Goal: Check status: Check status

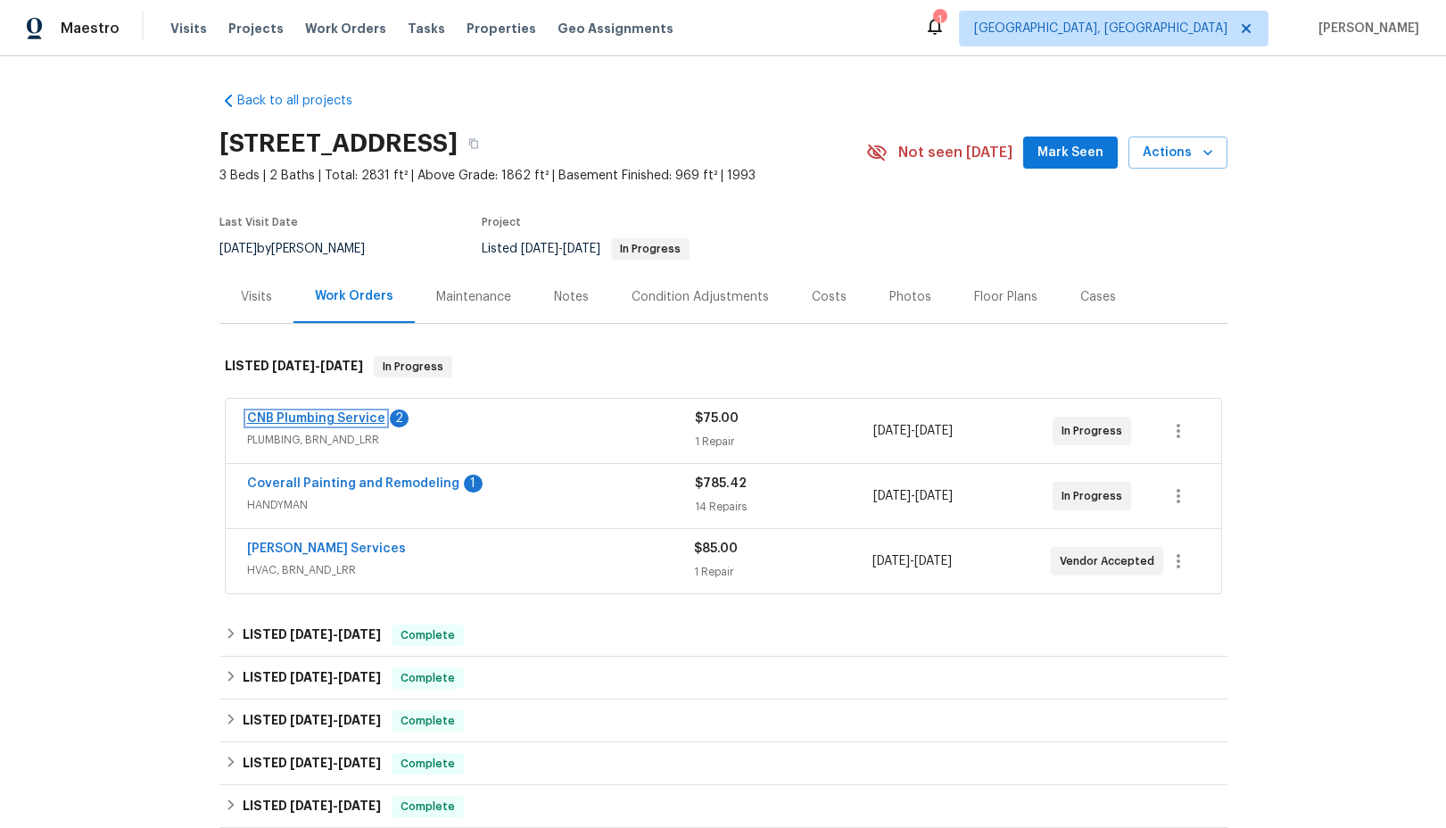
click at [326, 420] on link "CNB Plumbing Service" at bounding box center [316, 418] width 138 height 12
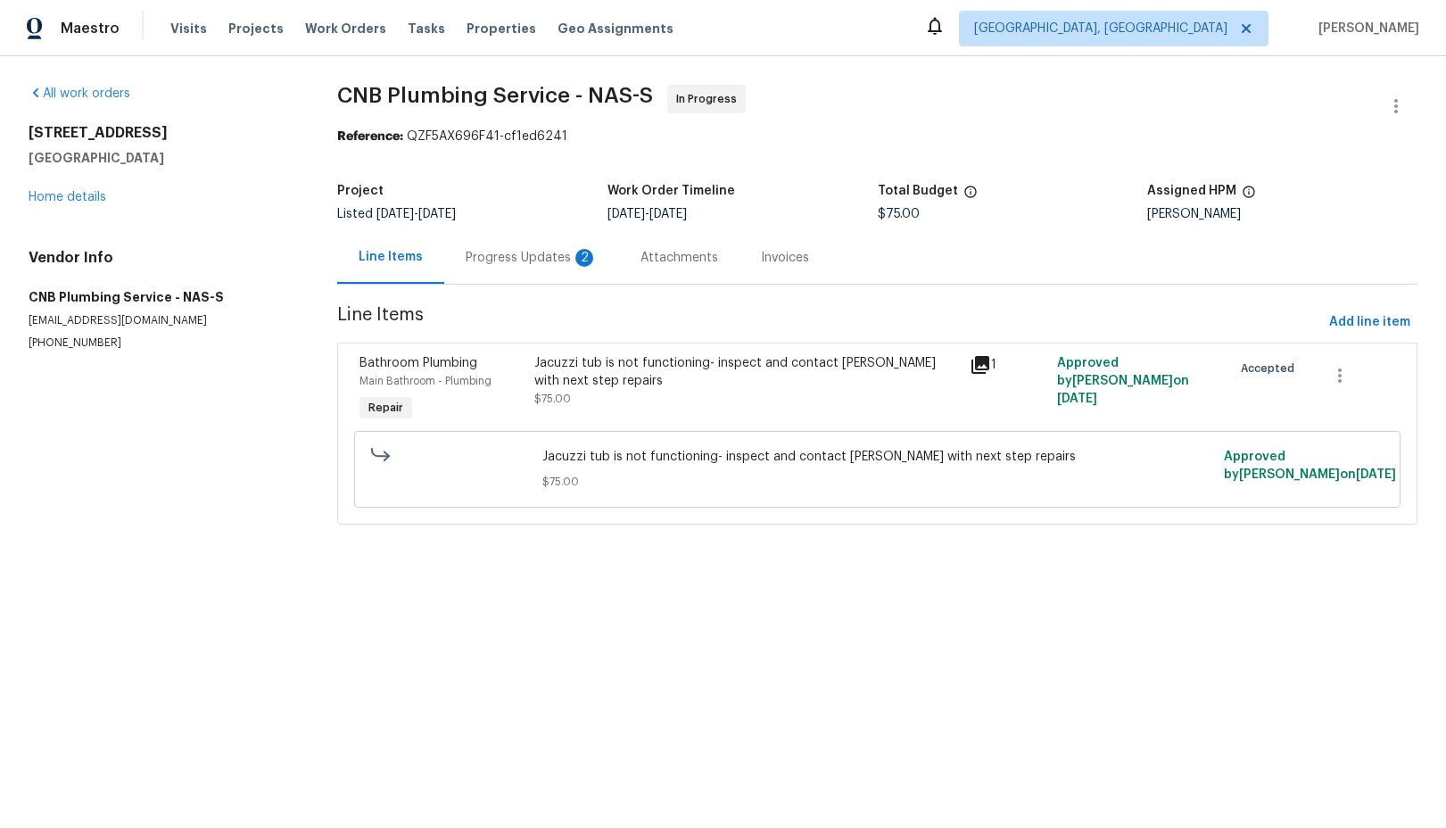
click at [530, 252] on div "Progress Updates 2" at bounding box center [532, 258] width 132 height 18
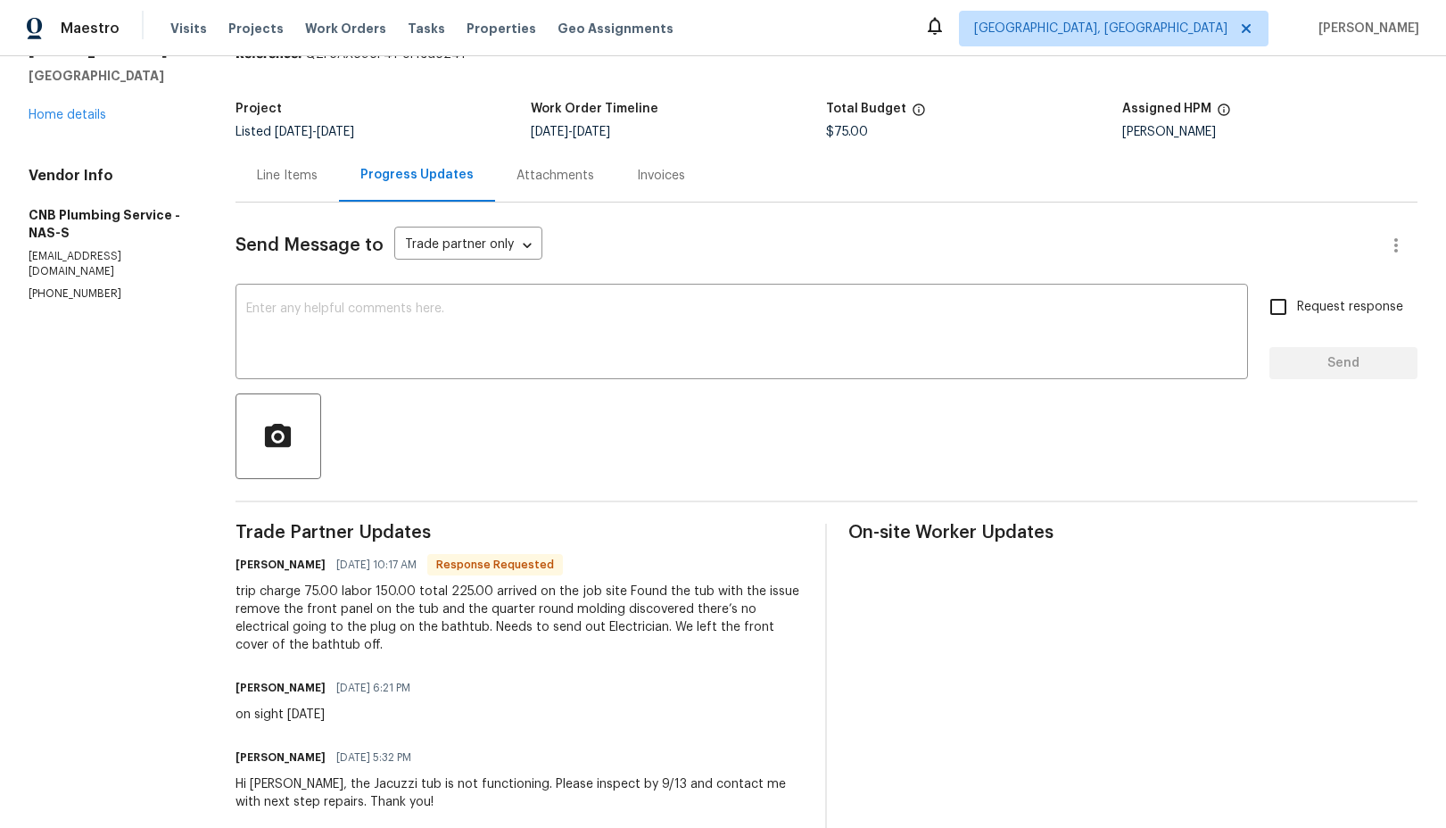
scroll to position [116, 0]
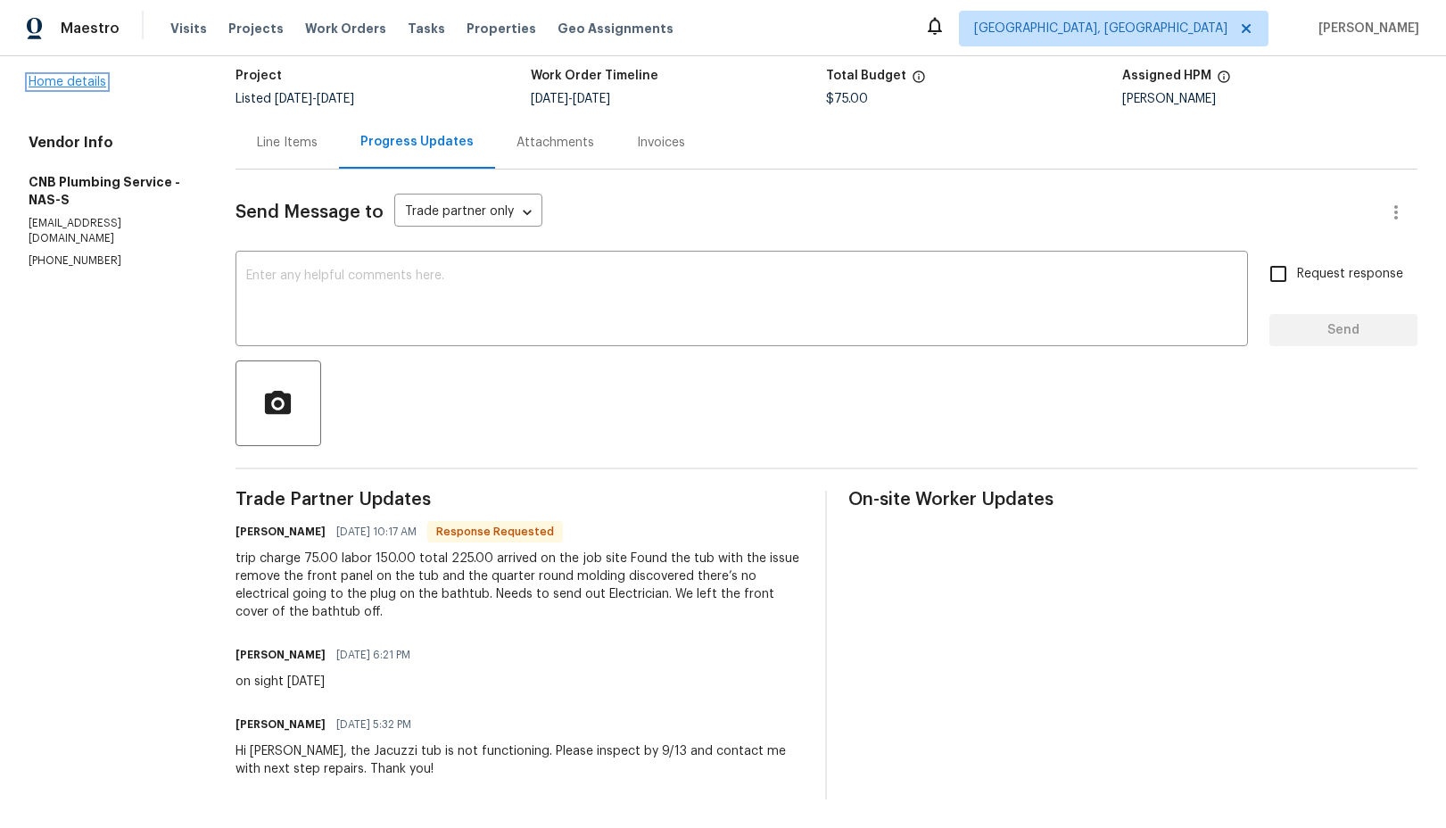
click at [79, 80] on link "Home details" at bounding box center [68, 82] width 78 height 12
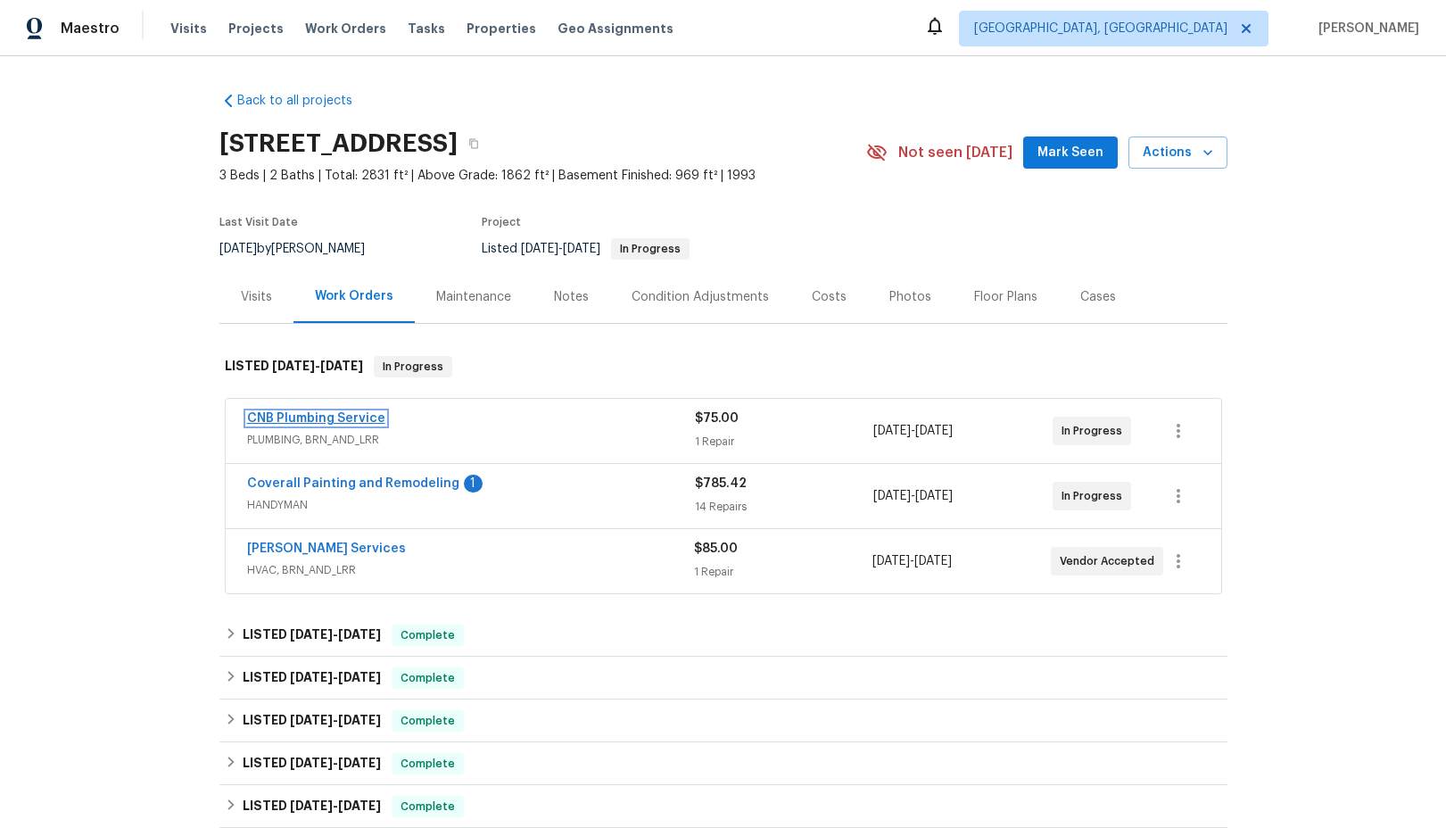
click at [332, 423] on link "CNB Plumbing Service" at bounding box center [316, 418] width 138 height 12
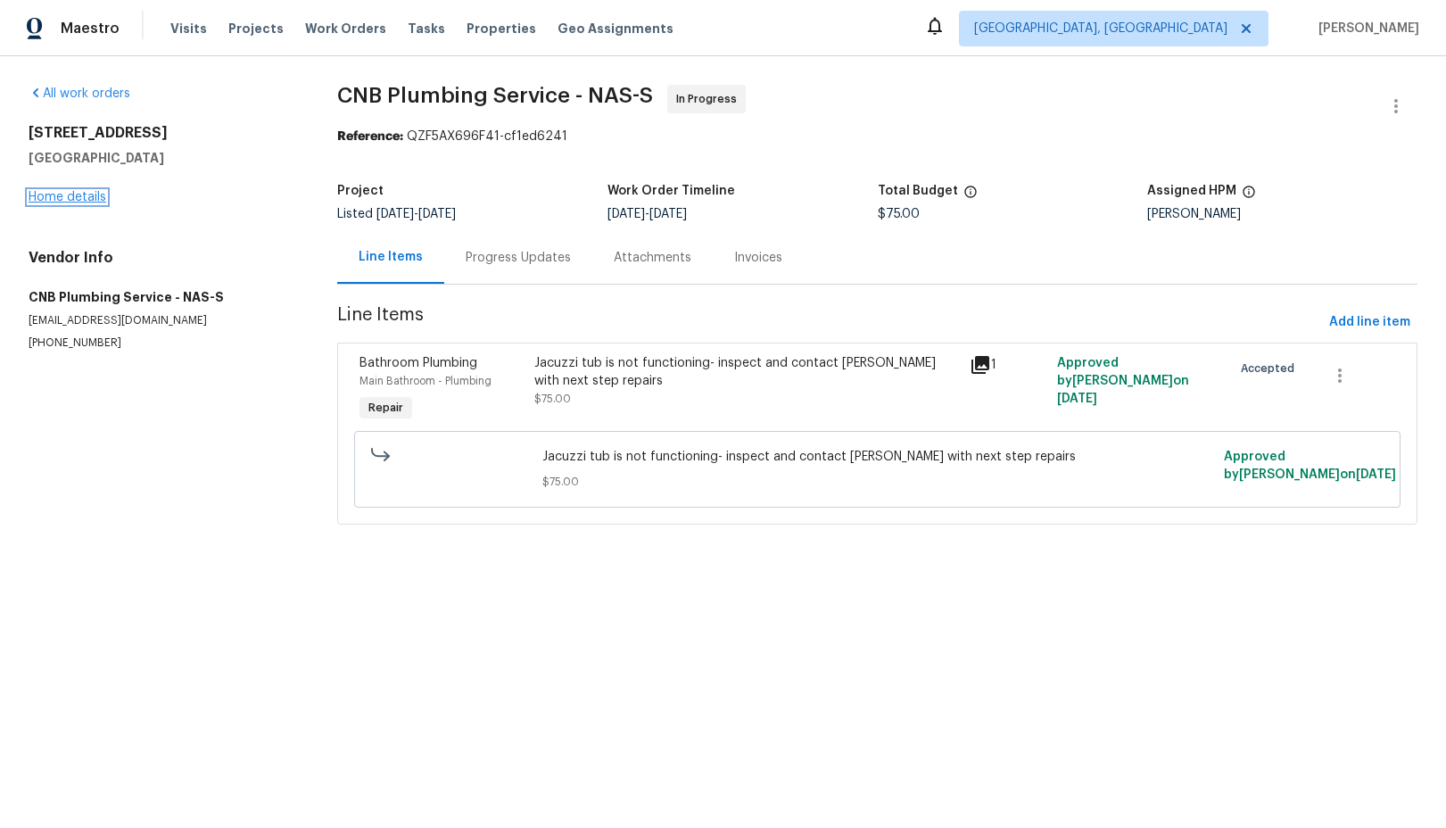
click at [60, 202] on link "Home details" at bounding box center [68, 197] width 78 height 12
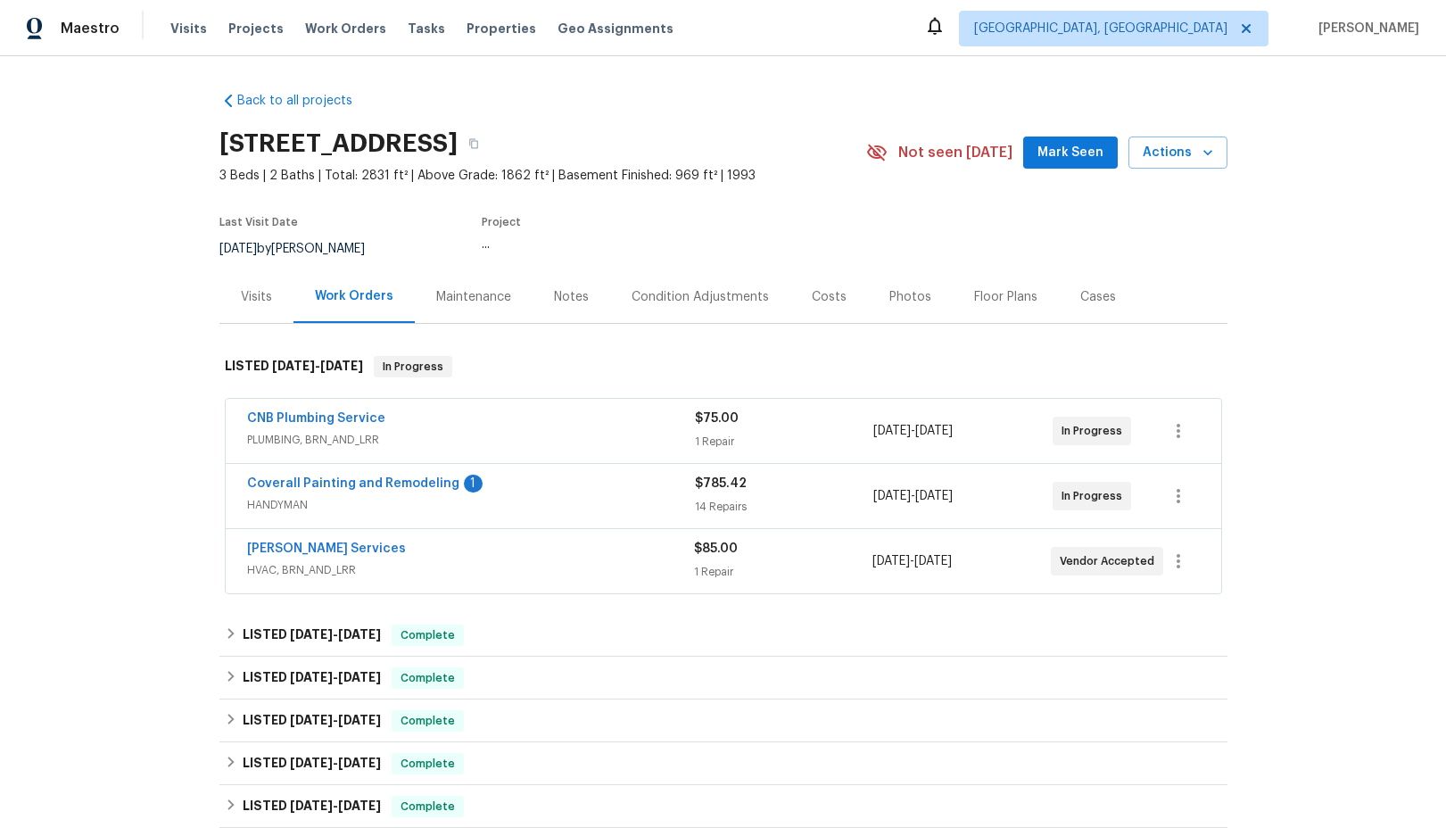
scroll to position [1, 0]
click at [311, 551] on link "[PERSON_NAME] Services" at bounding box center [326, 547] width 159 height 12
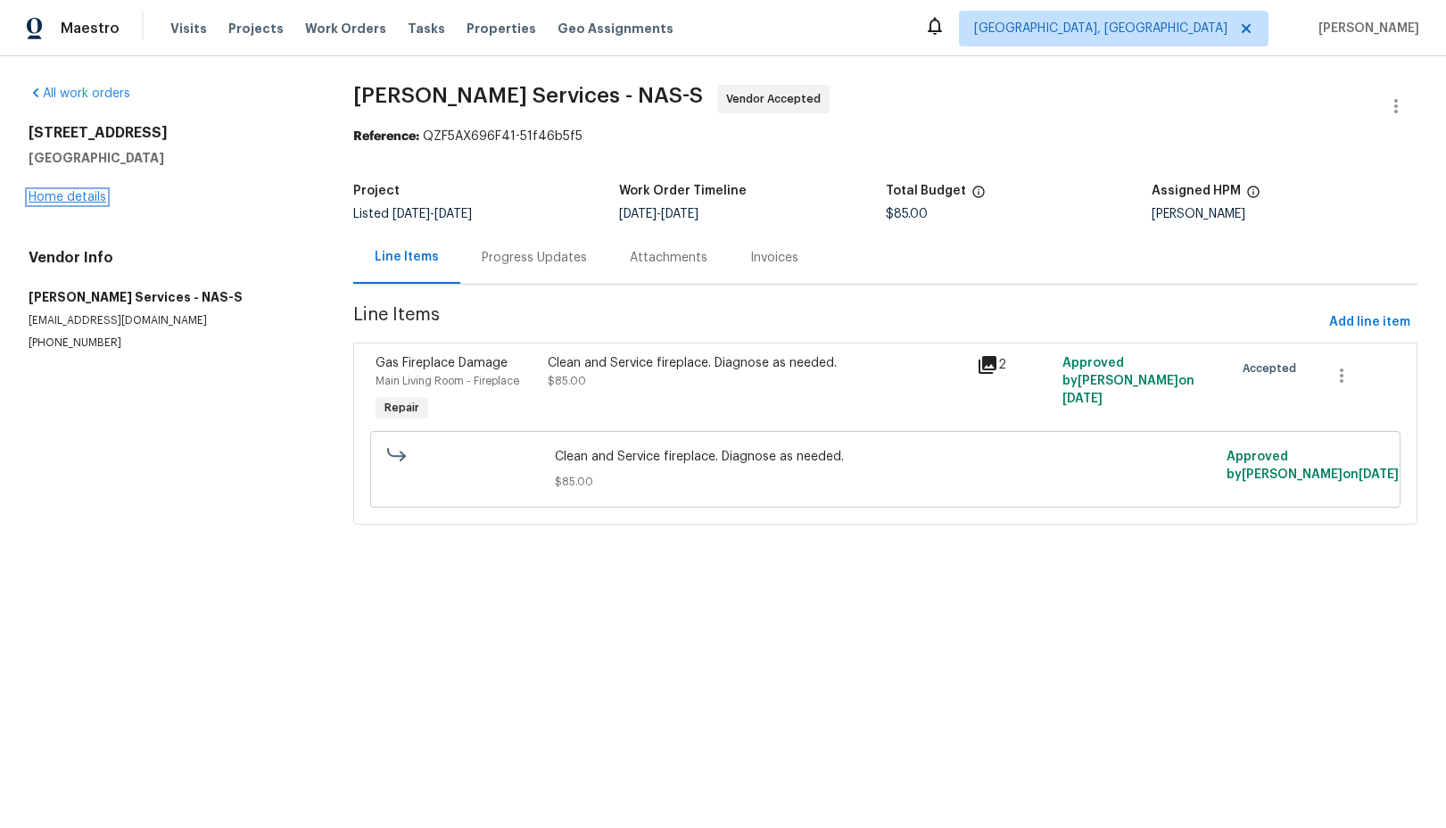
click at [84, 198] on link "Home details" at bounding box center [68, 197] width 78 height 12
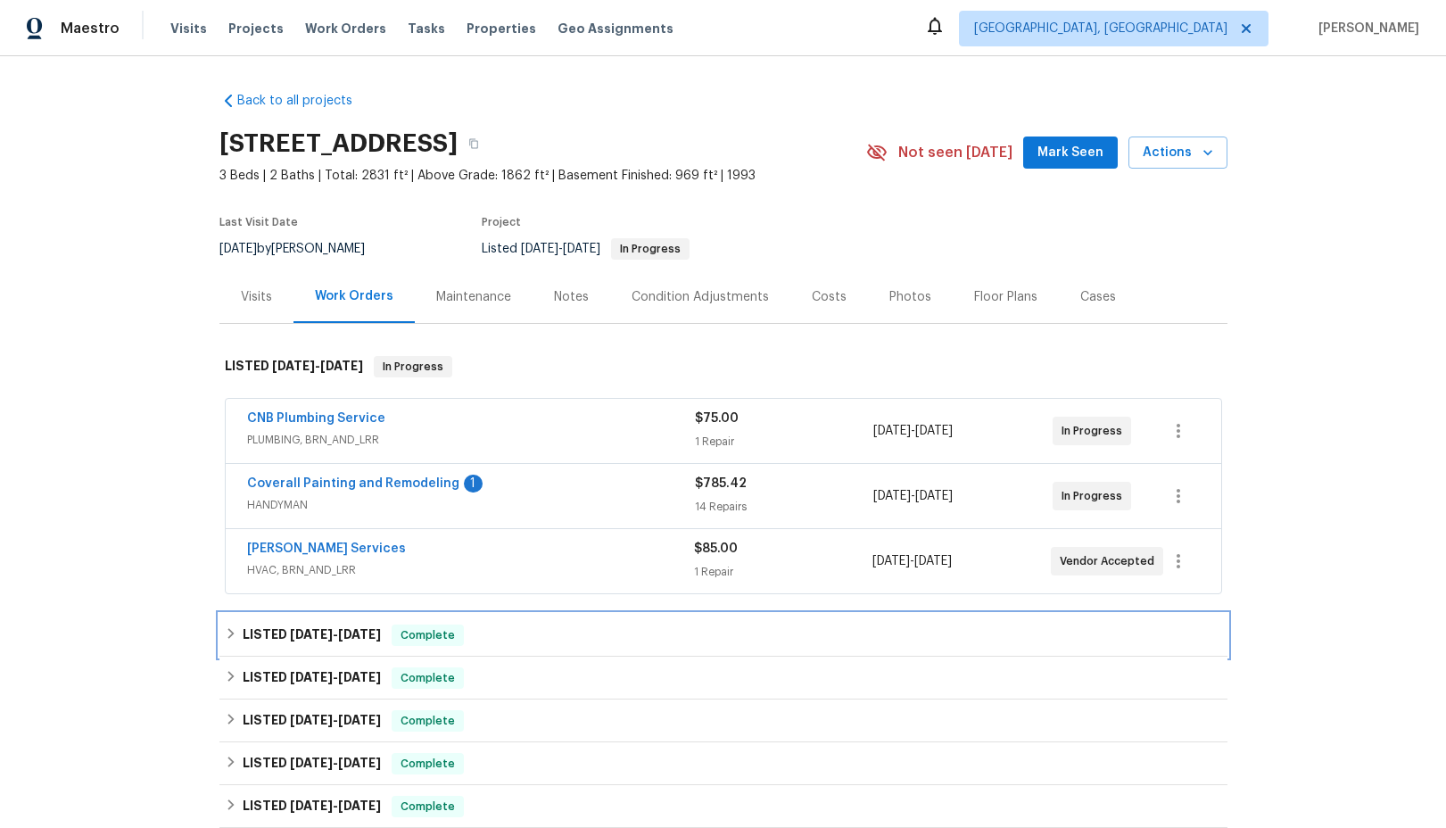
click at [227, 633] on icon at bounding box center [231, 633] width 12 height 12
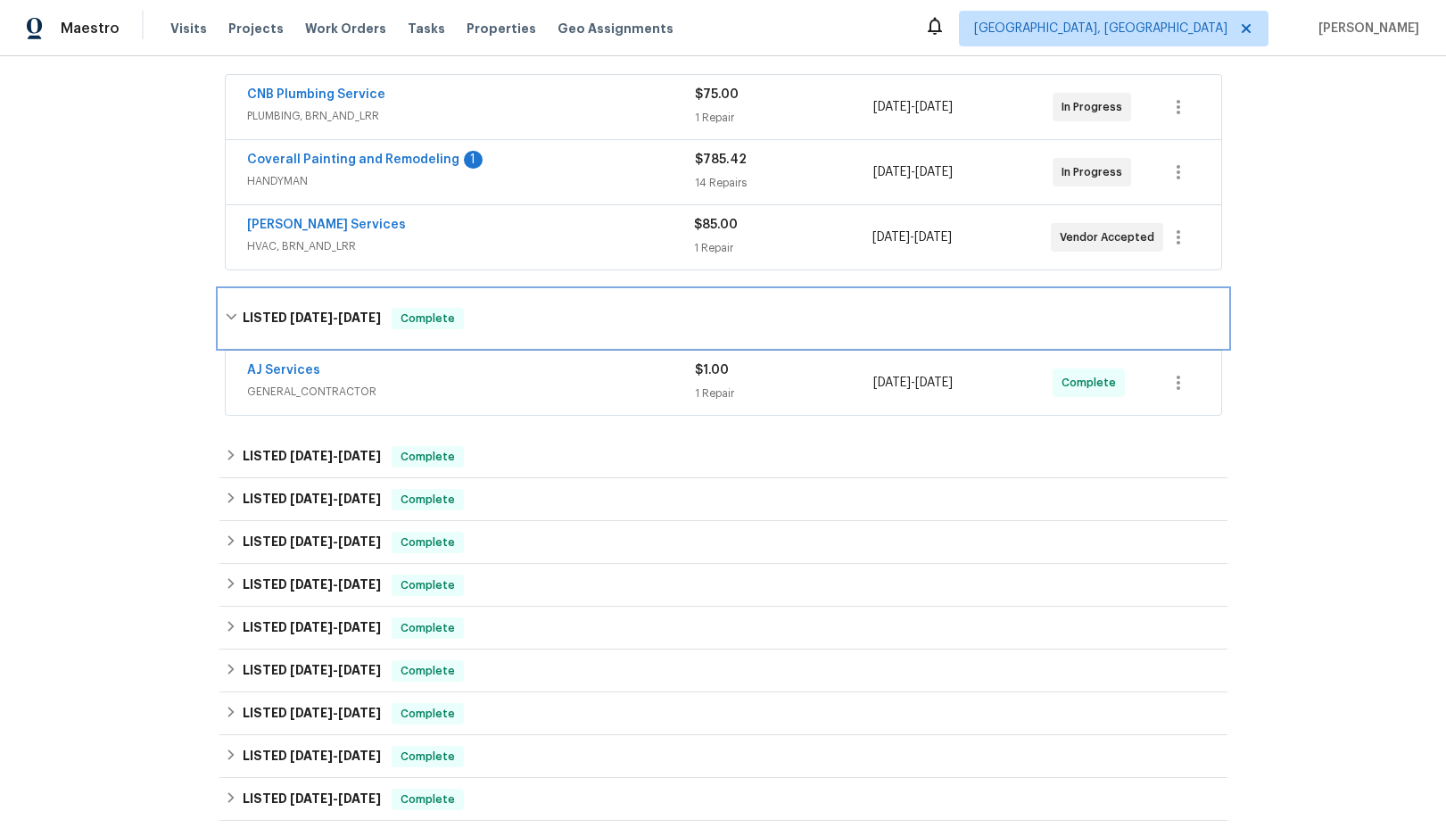
scroll to position [332, 0]
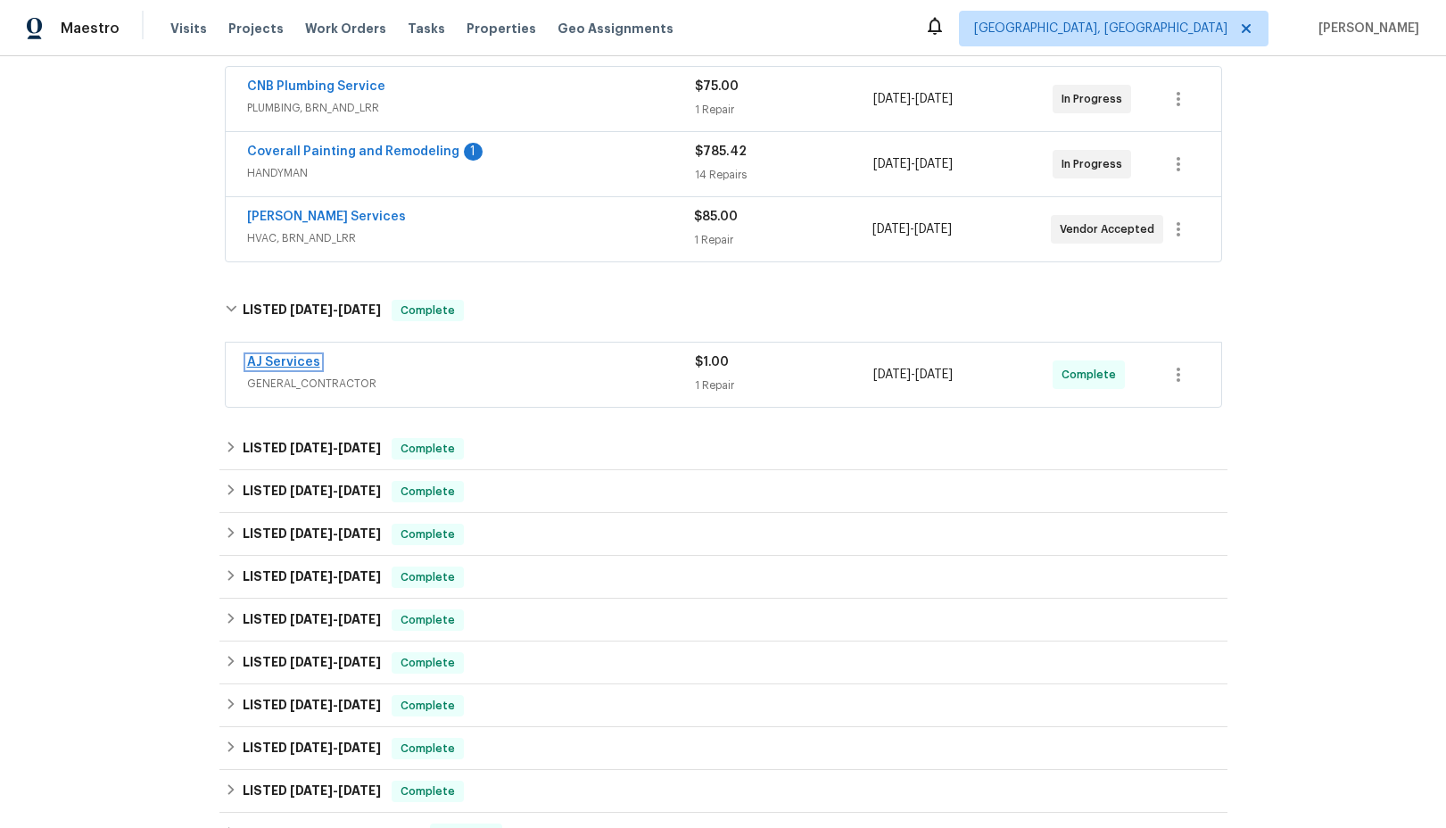
click at [285, 363] on link "AJ Services" at bounding box center [283, 362] width 73 height 12
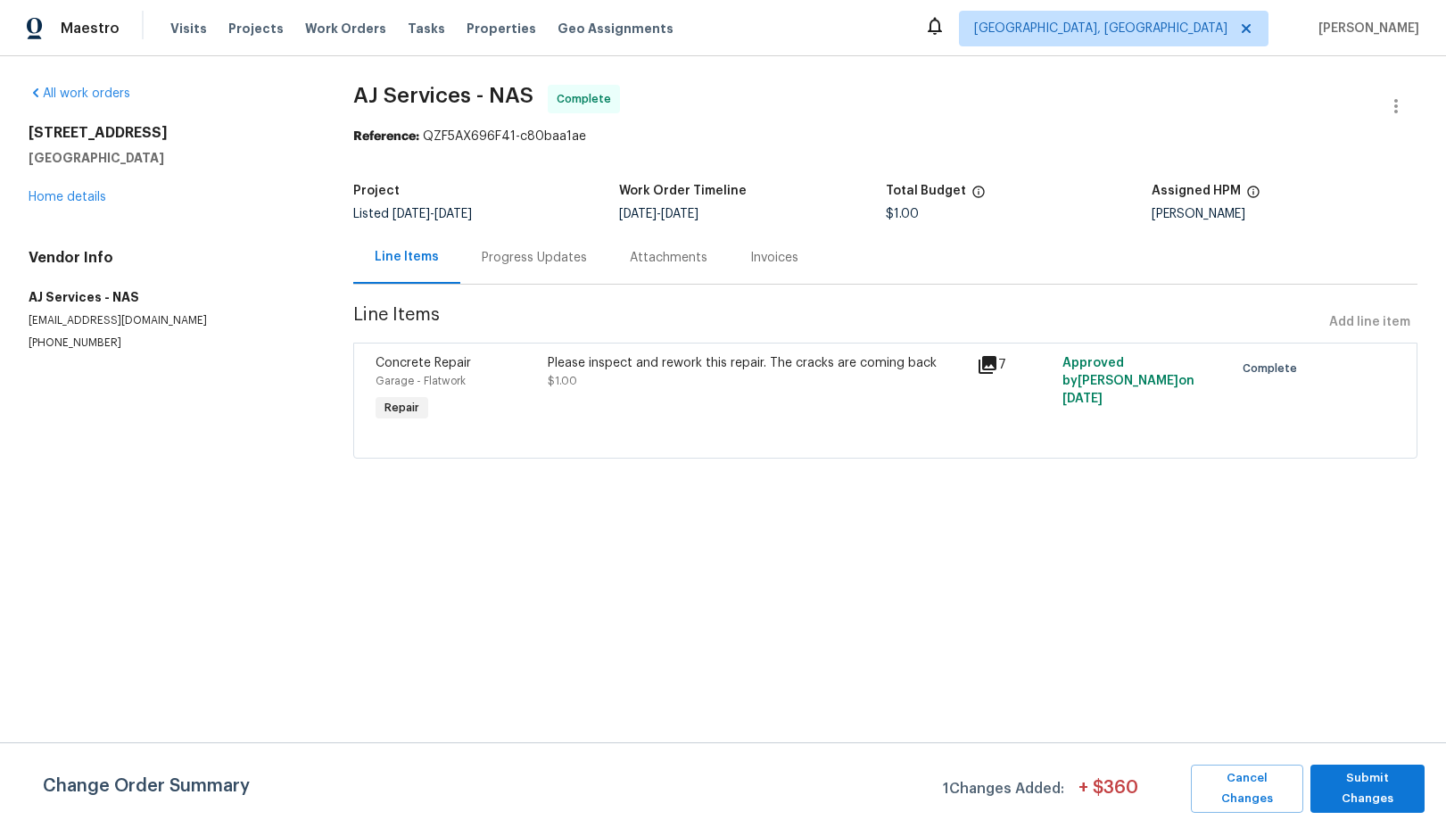
click at [991, 369] on icon at bounding box center [987, 365] width 18 height 18
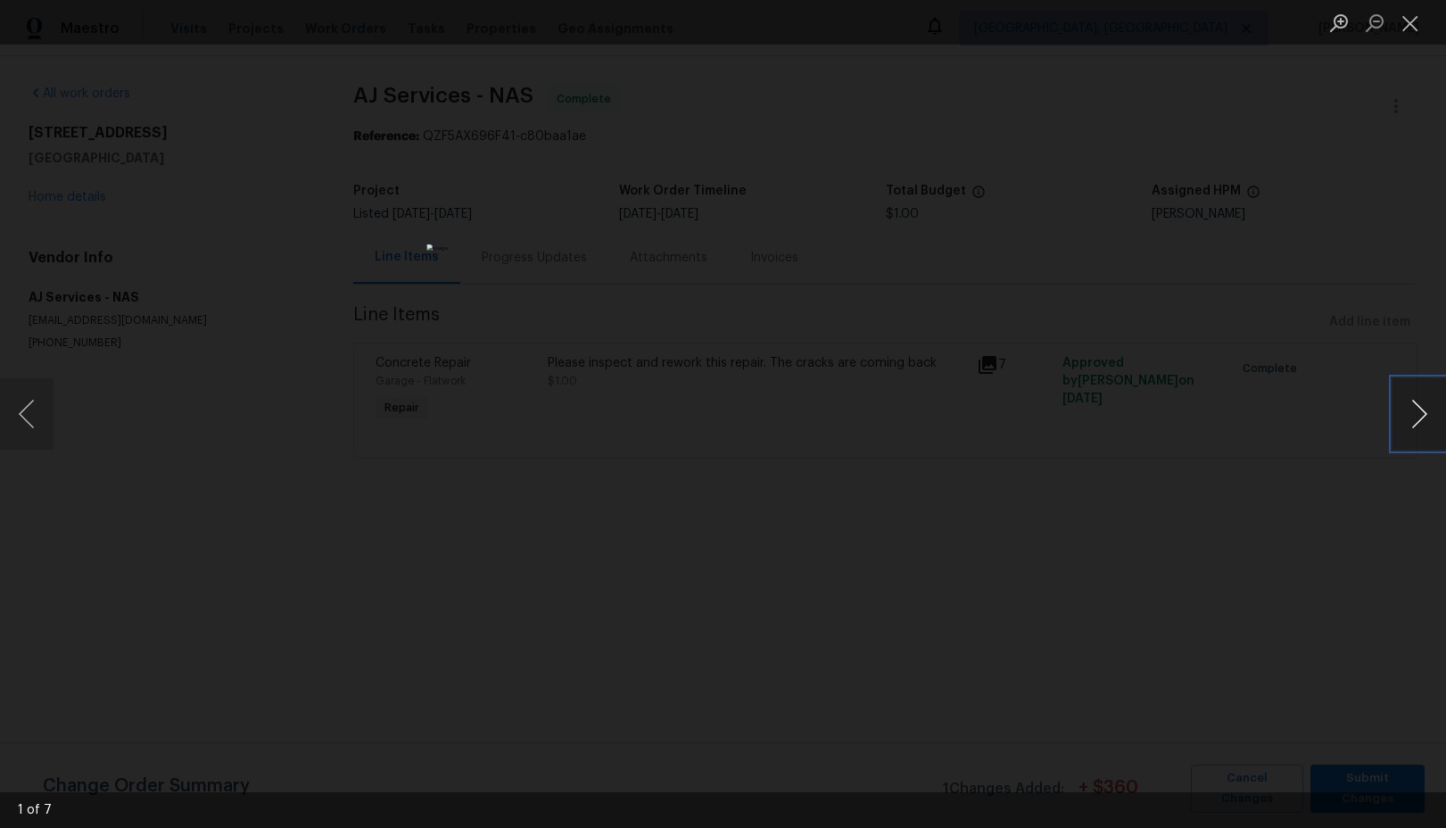
click at [1415, 419] on button "Next image" at bounding box center [1419, 413] width 54 height 71
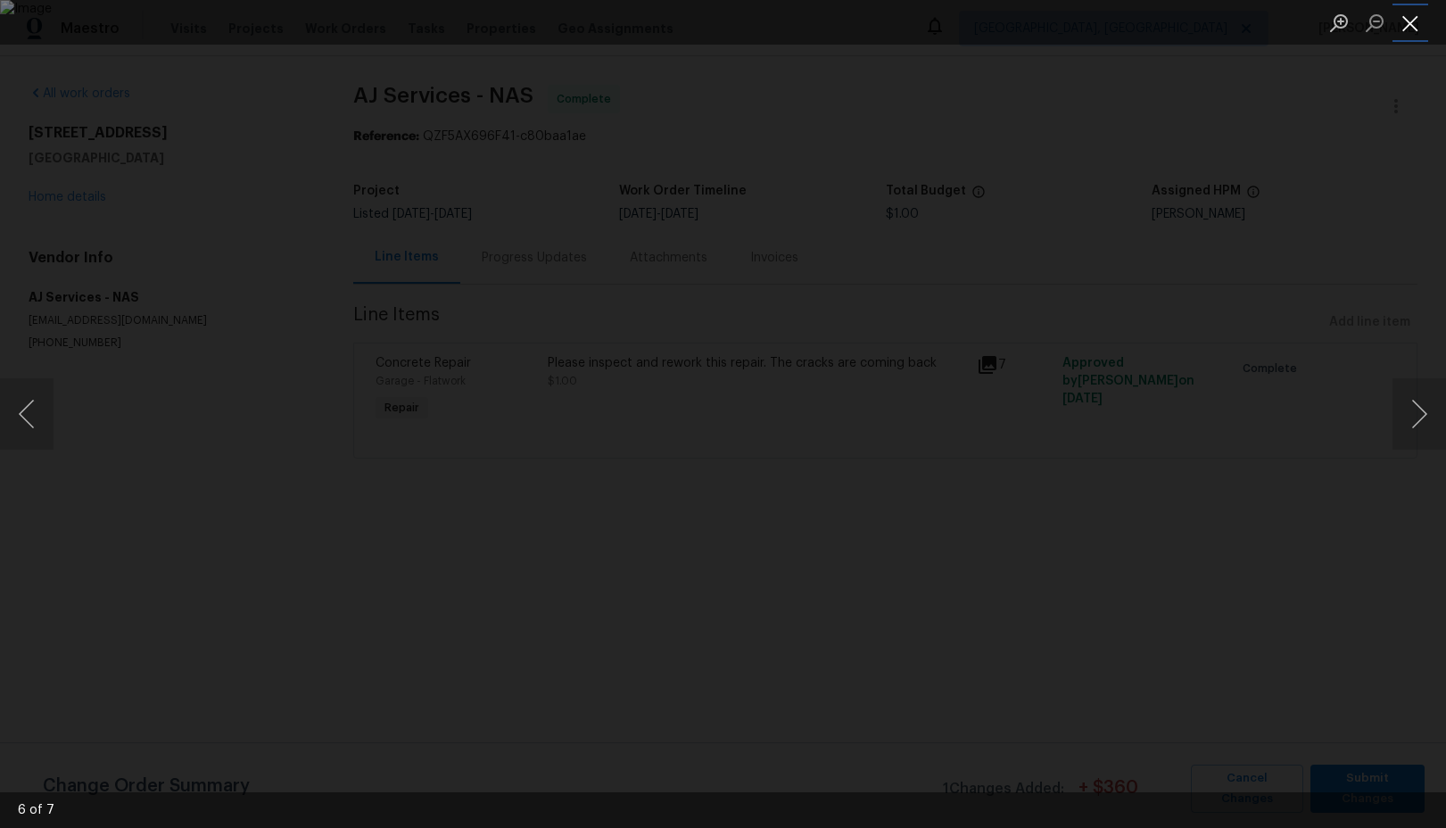
click at [1409, 26] on button "Close lightbox" at bounding box center [1410, 22] width 36 height 31
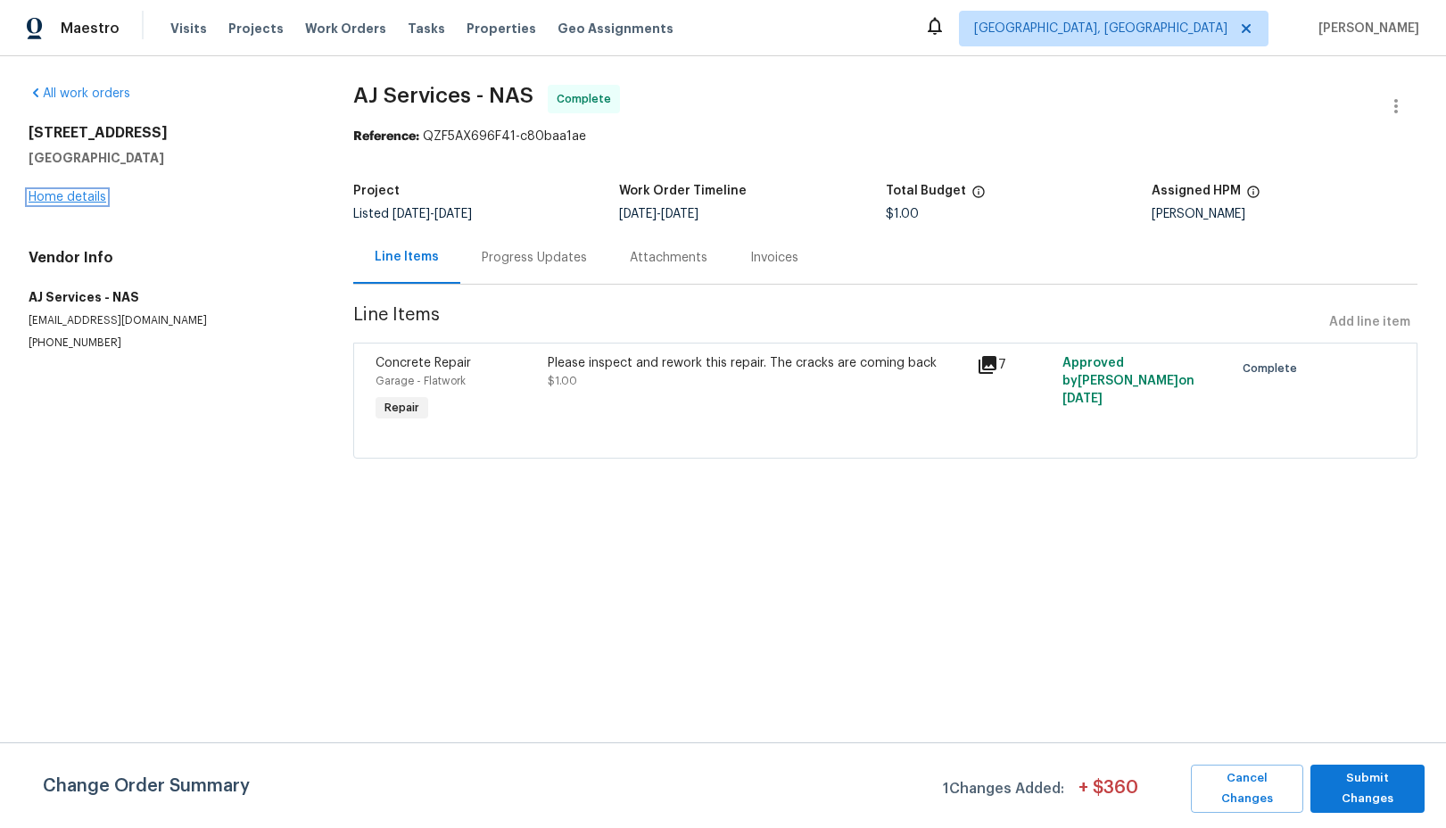
click at [45, 200] on link "Home details" at bounding box center [68, 197] width 78 height 12
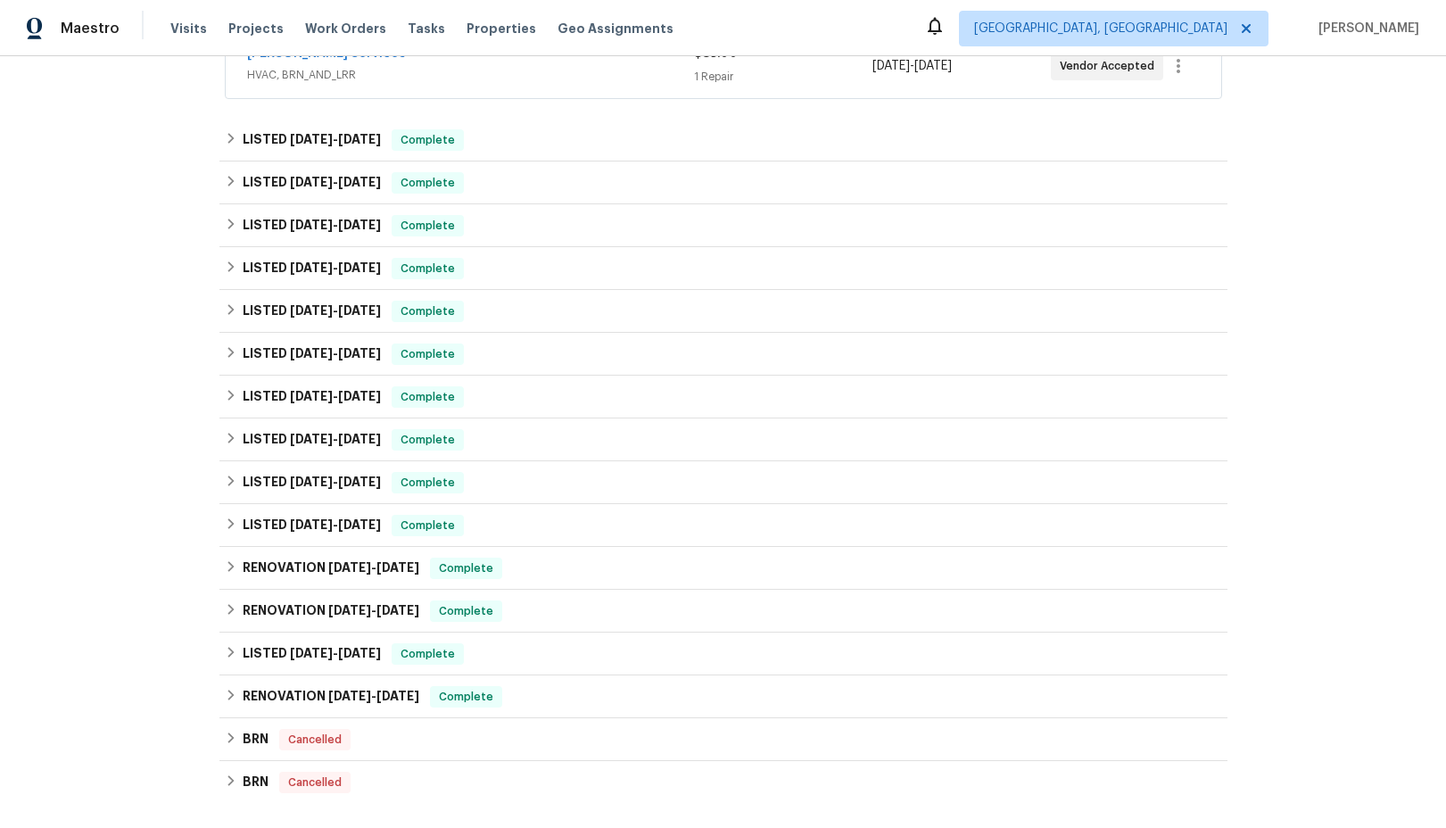
scroll to position [534, 0]
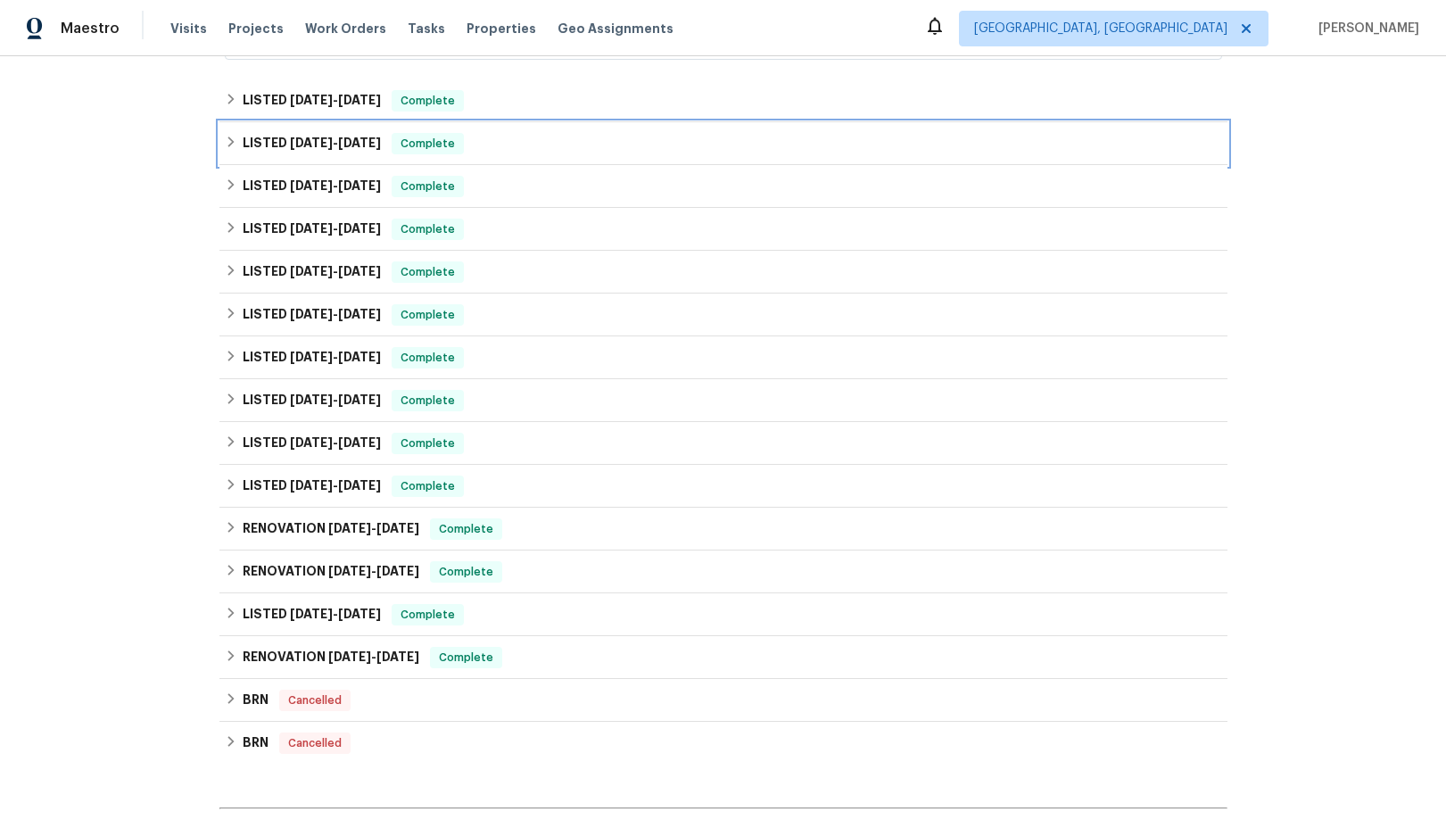
click at [226, 143] on icon at bounding box center [231, 142] width 12 height 12
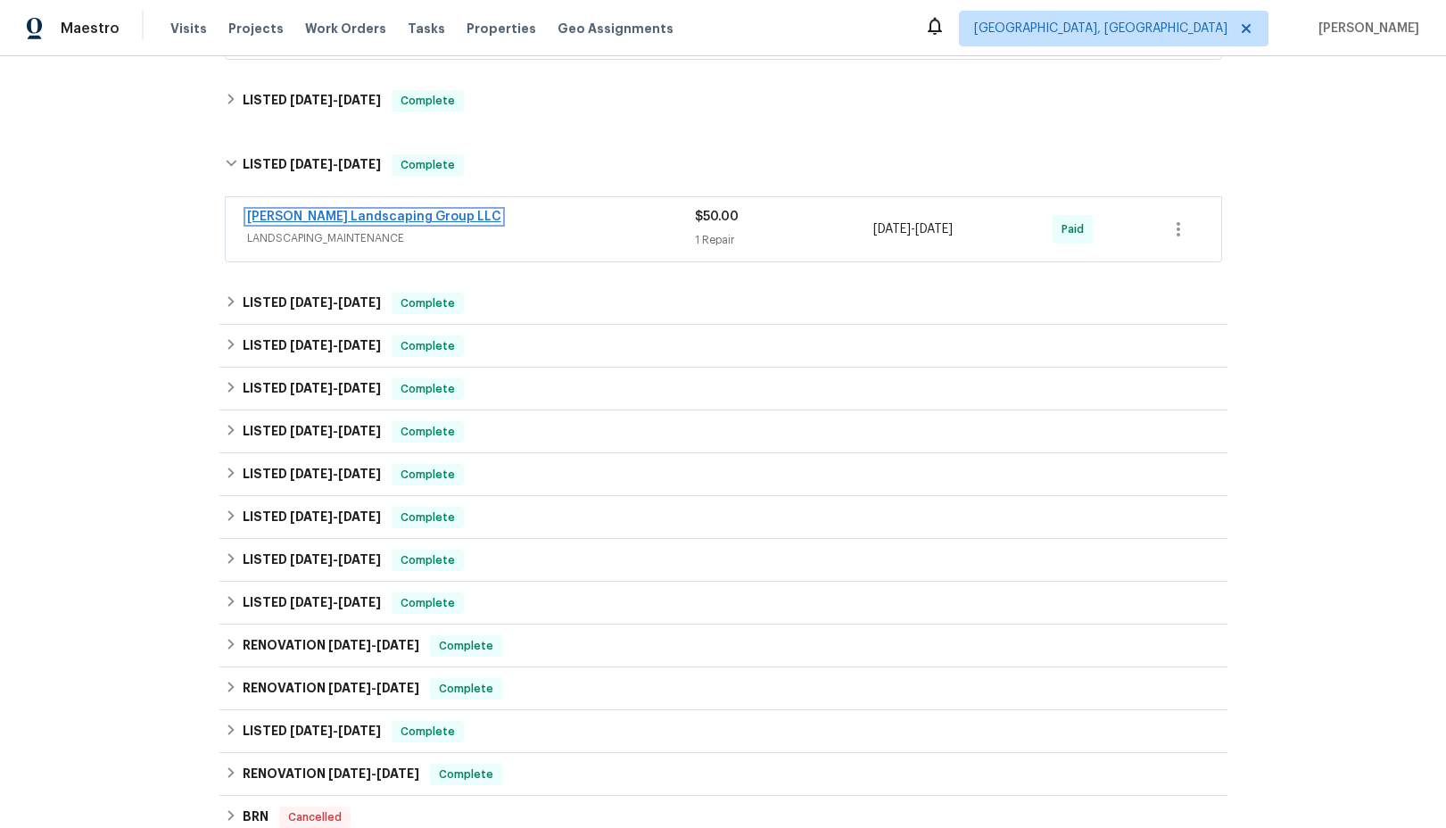
click at [334, 218] on link "[PERSON_NAME] Landscaping Group LLC" at bounding box center [374, 217] width 254 height 12
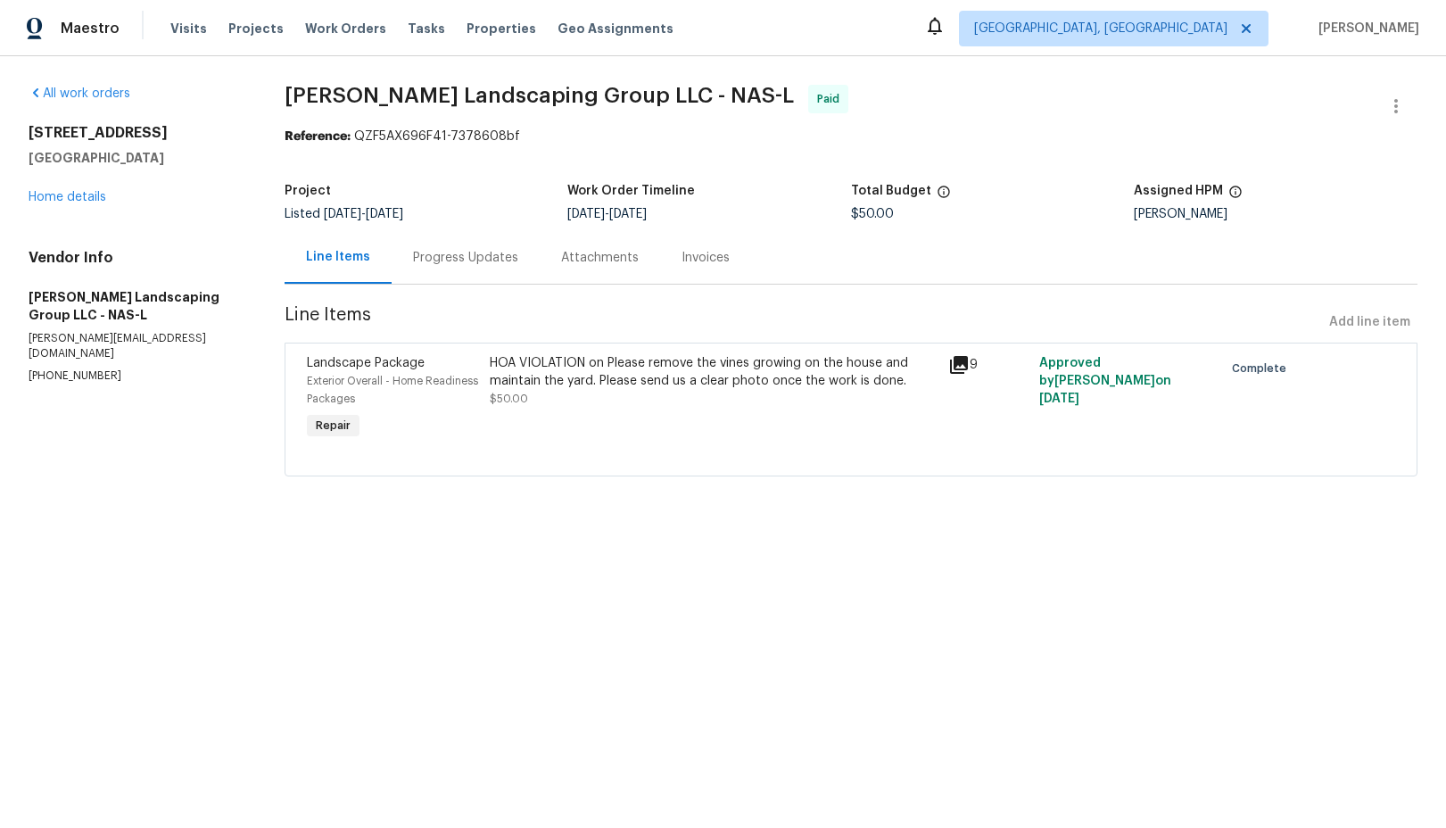
click at [960, 369] on icon at bounding box center [959, 365] width 18 height 18
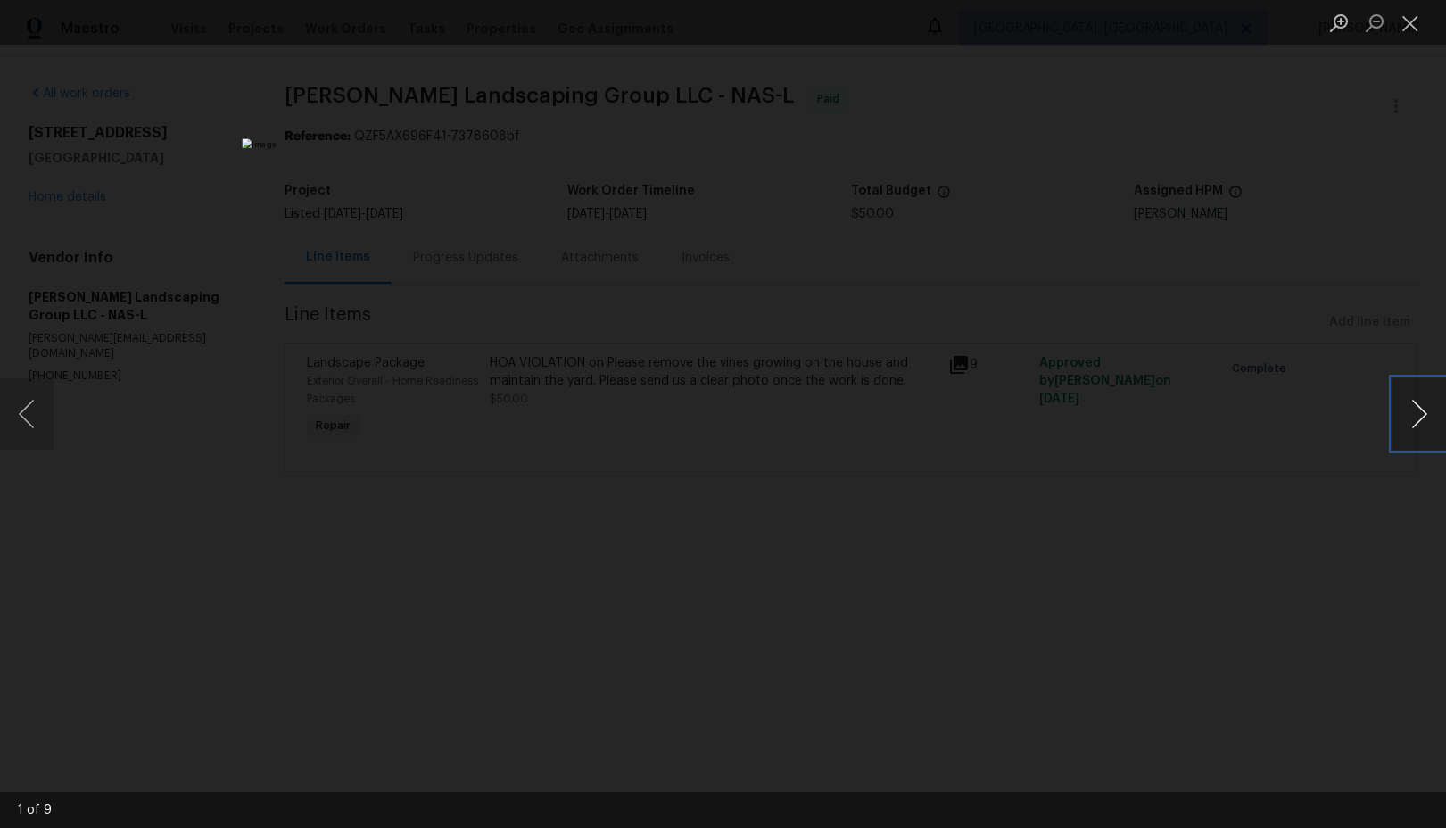
click at [1413, 417] on button "Next image" at bounding box center [1419, 413] width 54 height 71
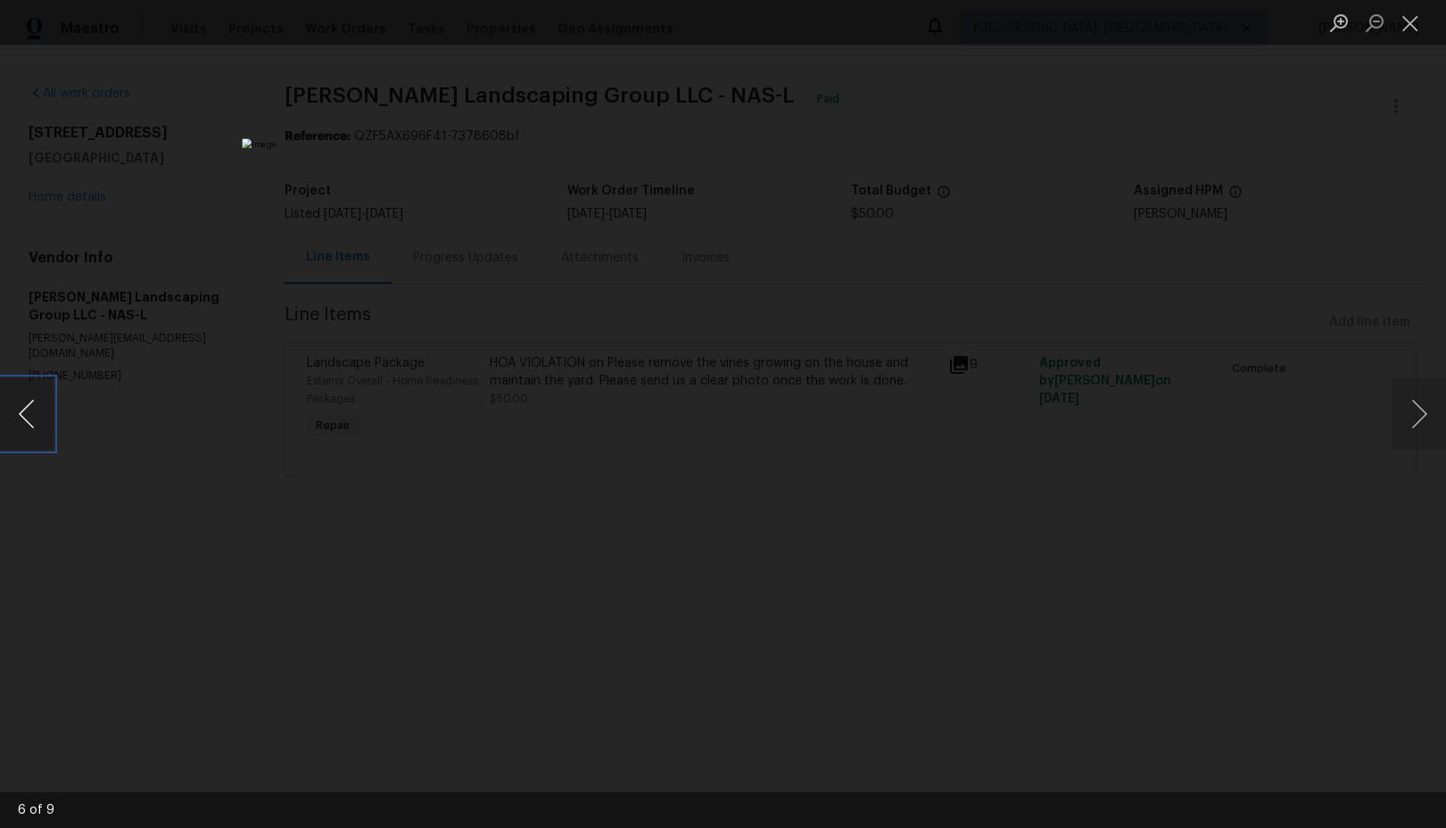
click at [39, 433] on button "Previous image" at bounding box center [27, 413] width 54 height 71
click at [1420, 421] on button "Next image" at bounding box center [1419, 413] width 54 height 71
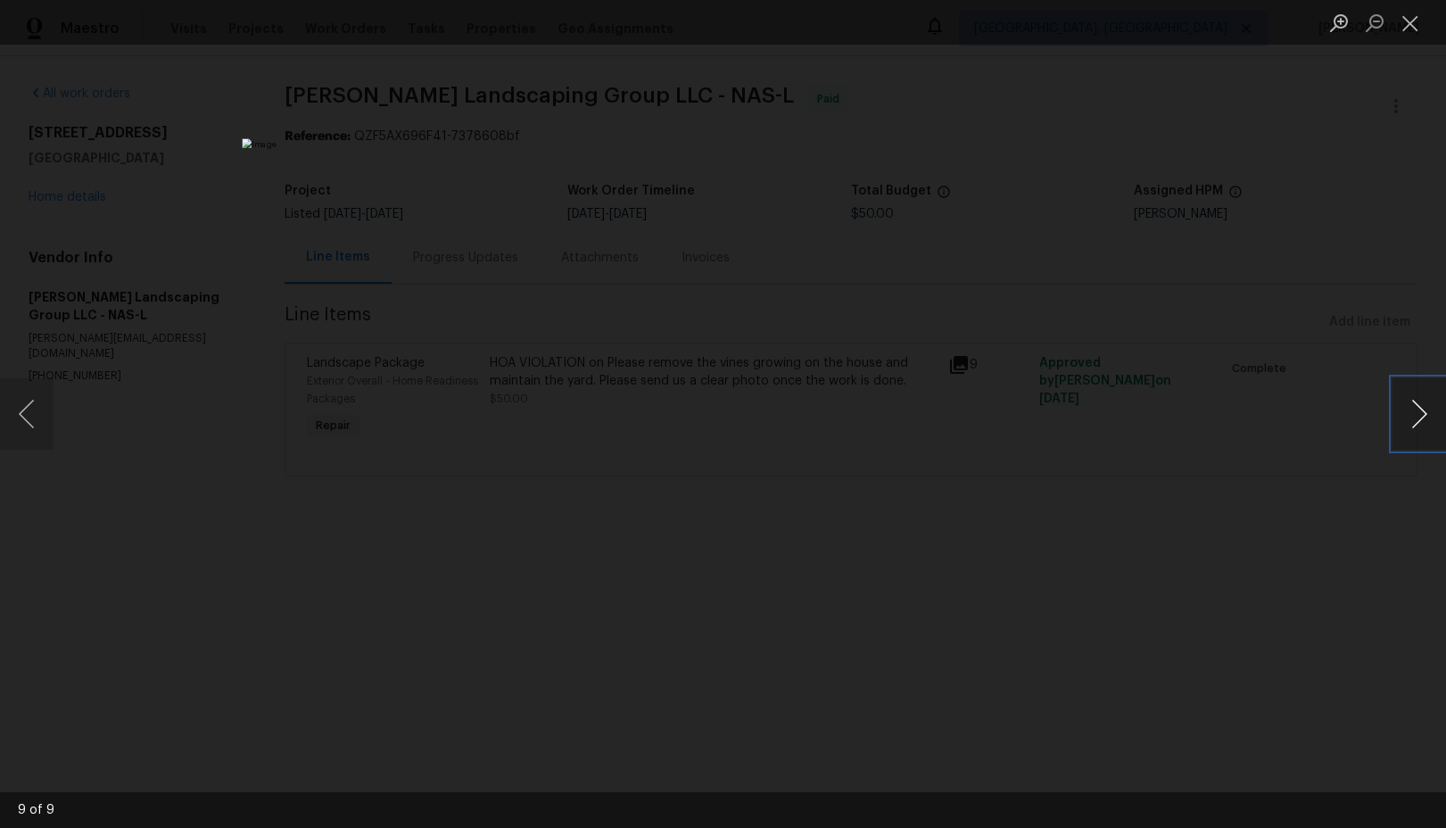
click at [1420, 421] on button "Next image" at bounding box center [1419, 413] width 54 height 71
